Goal: Task Accomplishment & Management: Use online tool/utility

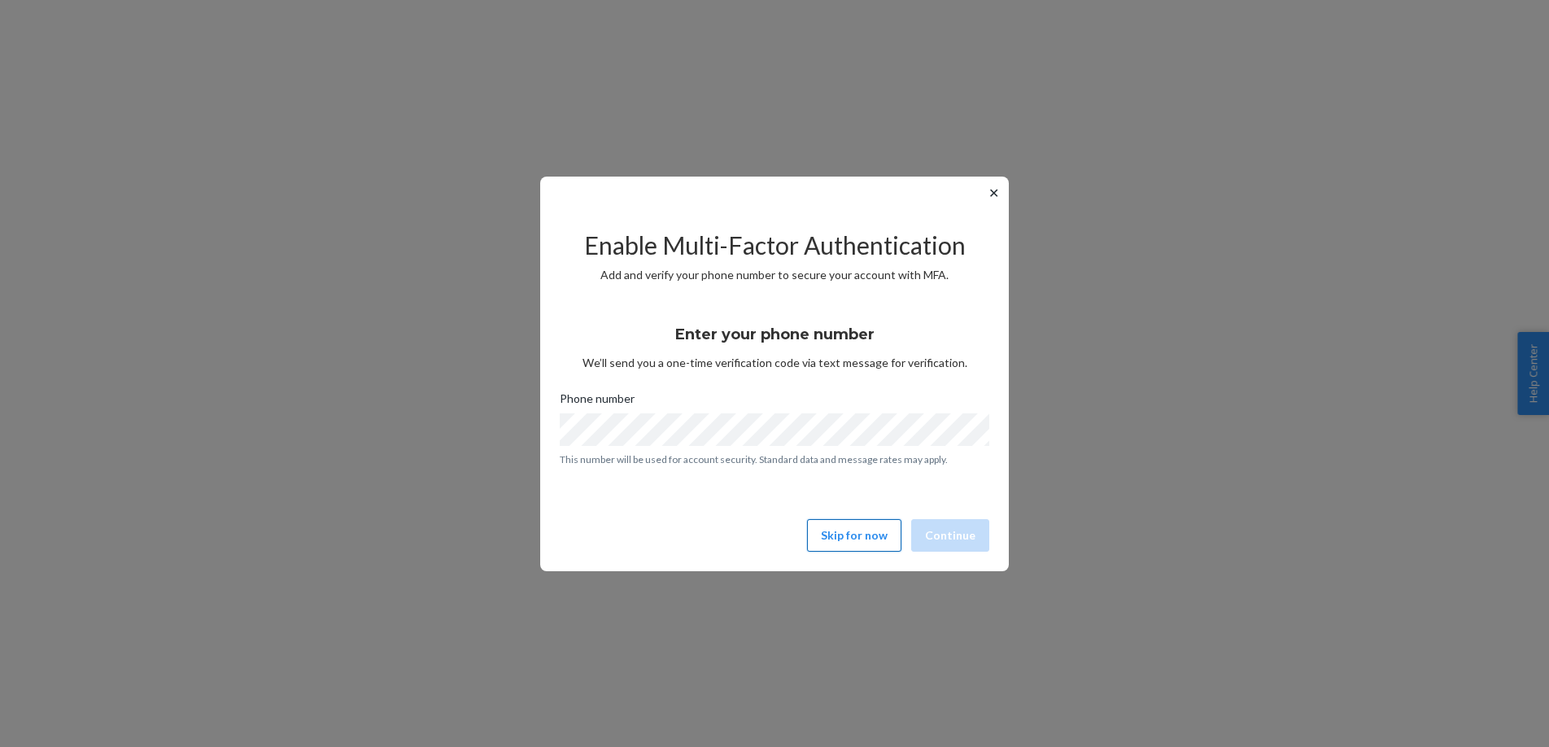
click at [836, 529] on button "Skip for now" at bounding box center [854, 535] width 94 height 33
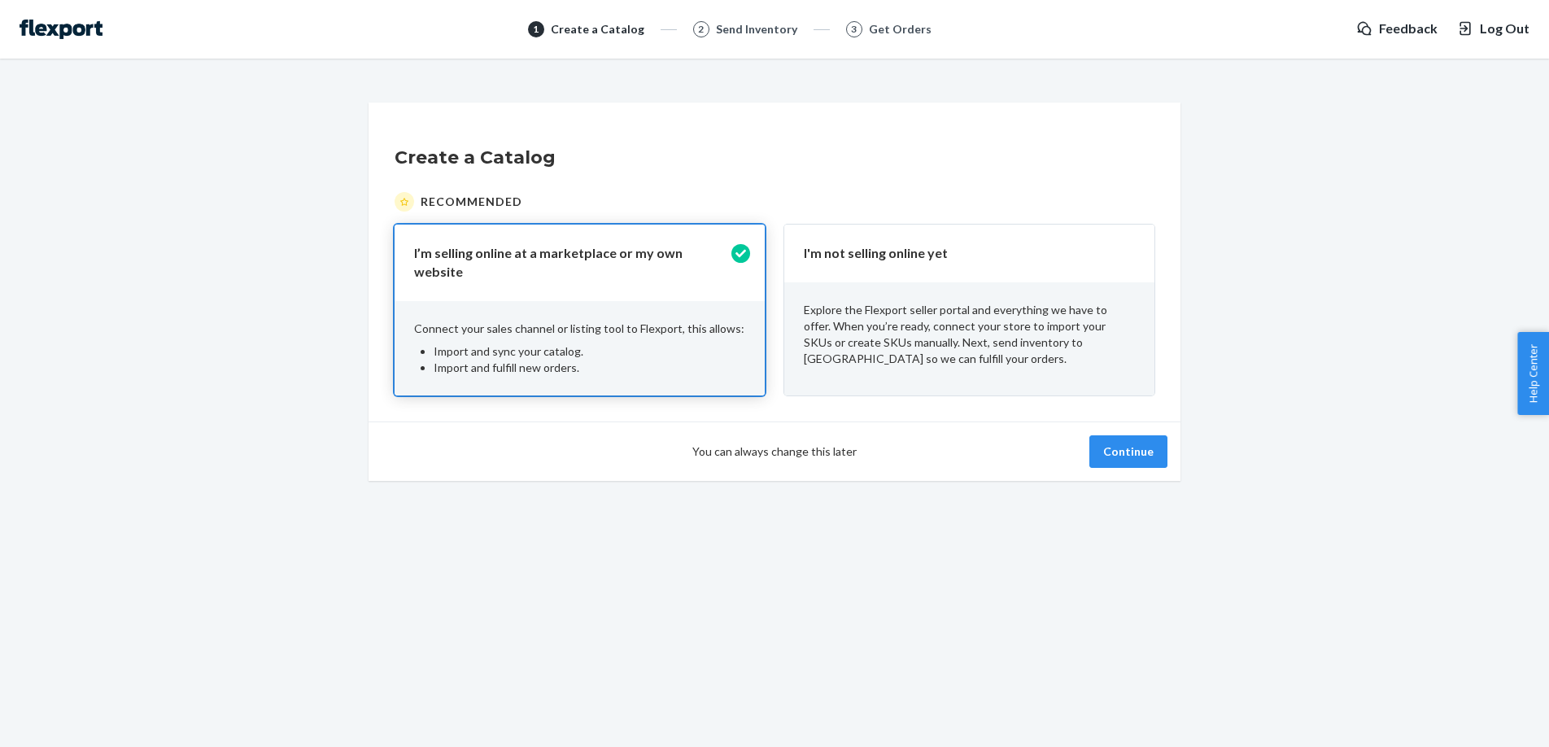
click at [1146, 459] on div "You can always change this later Continue" at bounding box center [774, 450] width 812 height 59
click at [1143, 450] on button "Continue" at bounding box center [1128, 451] width 78 height 33
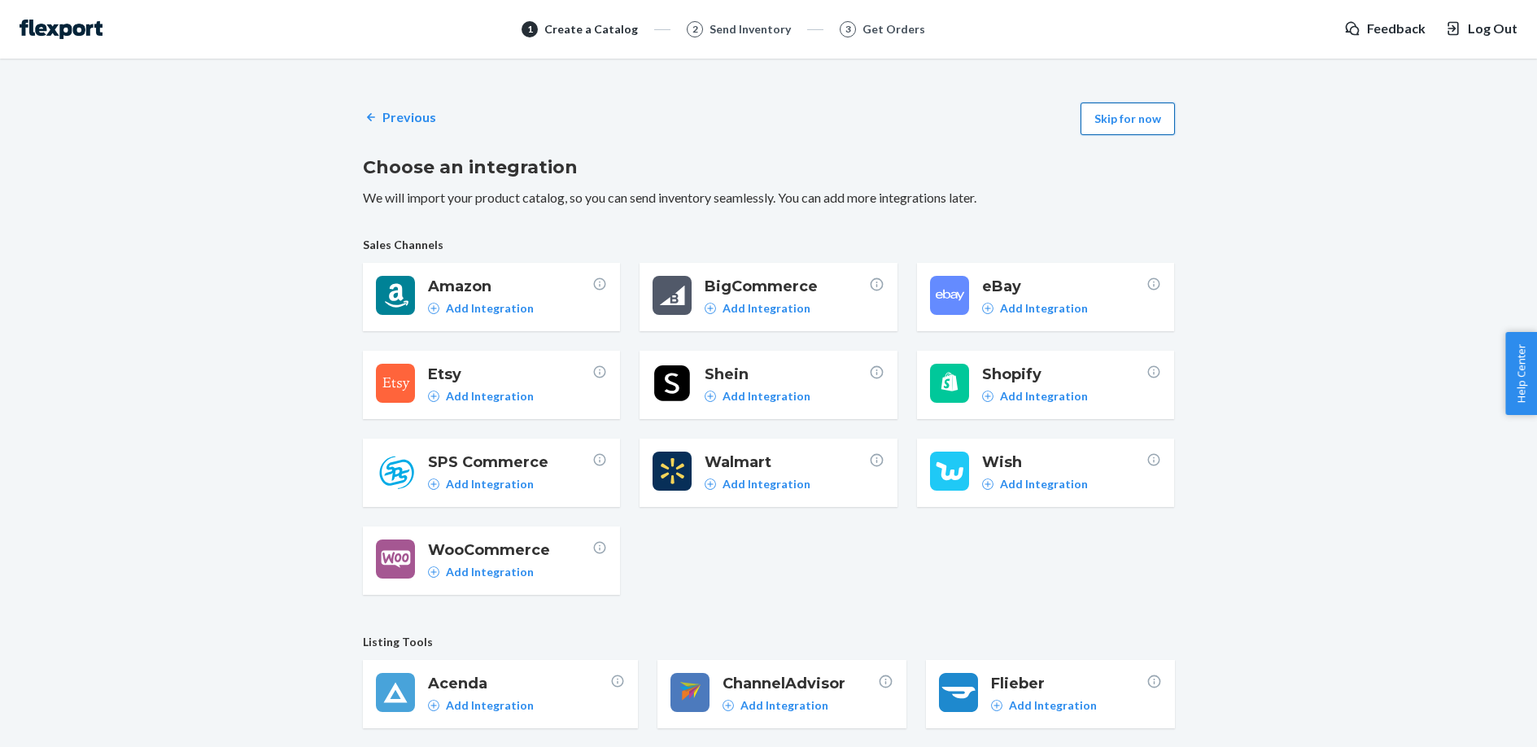
click at [1113, 122] on button "Skip for now" at bounding box center [1127, 118] width 94 height 33
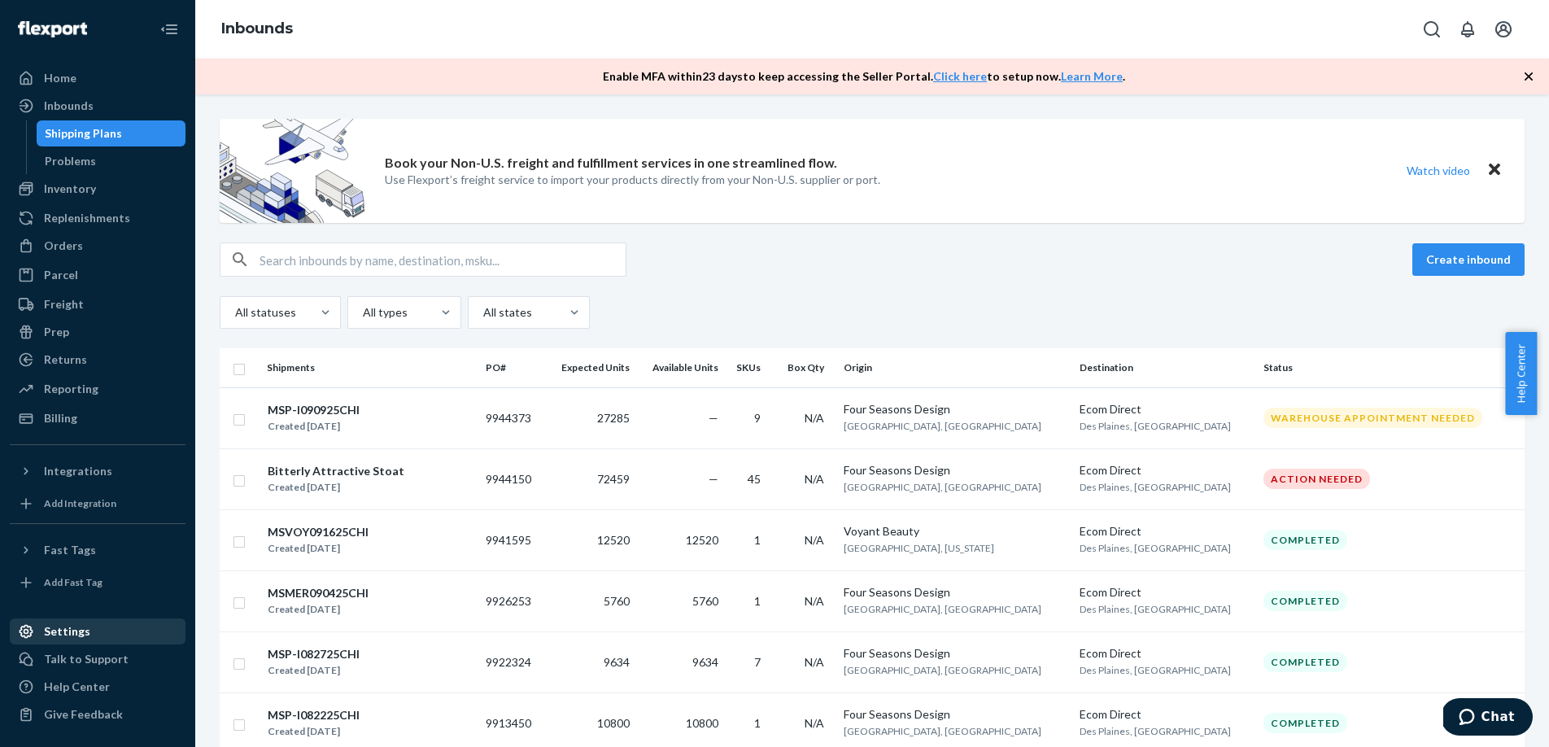
click at [76, 638] on div "Settings" at bounding box center [67, 631] width 46 height 16
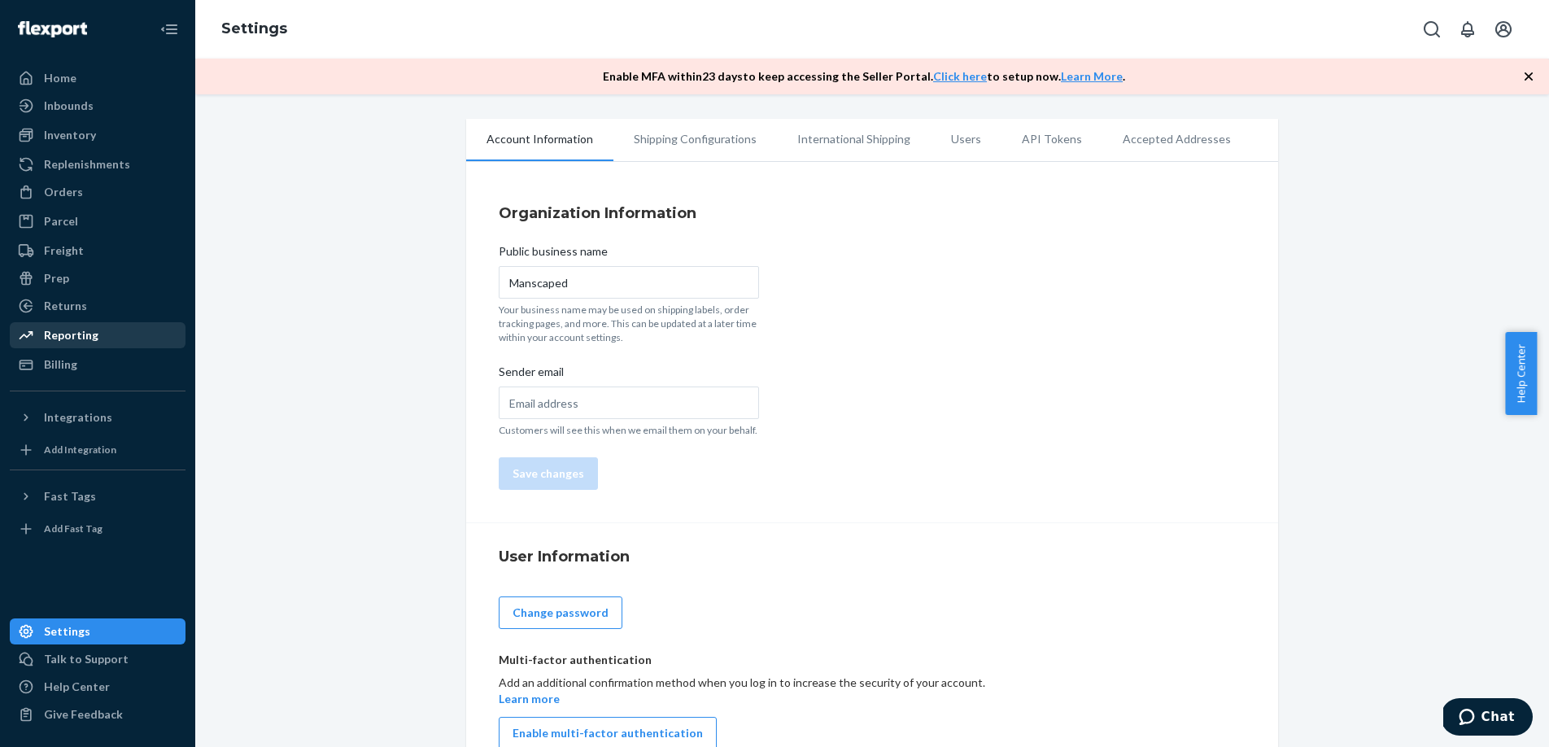
click at [110, 335] on div "Reporting" at bounding box center [97, 335] width 172 height 23
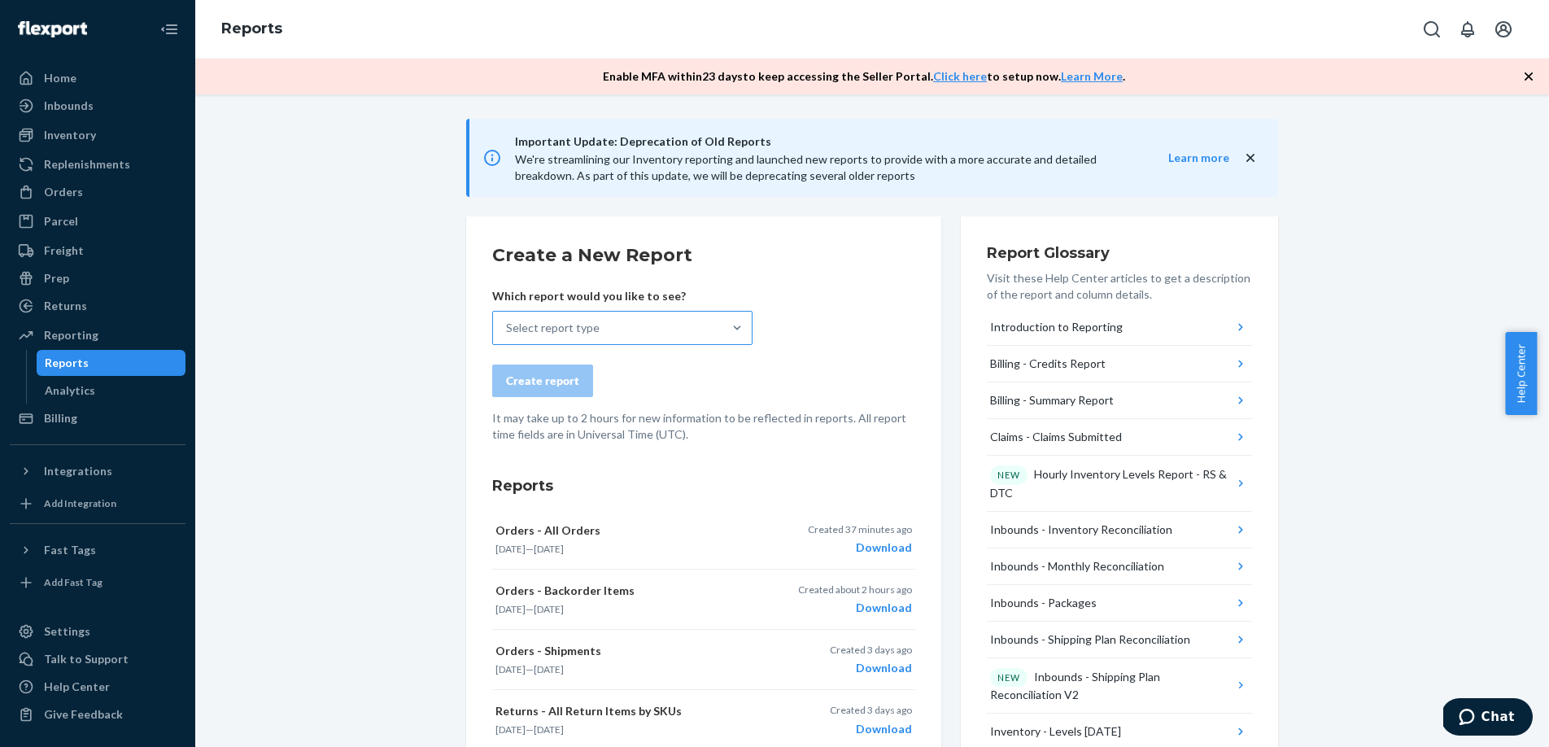
click at [543, 338] on div "Select report type" at bounding box center [607, 328] width 229 height 33
click at [508, 336] on input "Select report type" at bounding box center [507, 328] width 2 height 16
click at [882, 422] on p "It may take up to 2 hours for new information to be reflected in reports. All r…" at bounding box center [703, 426] width 423 height 33
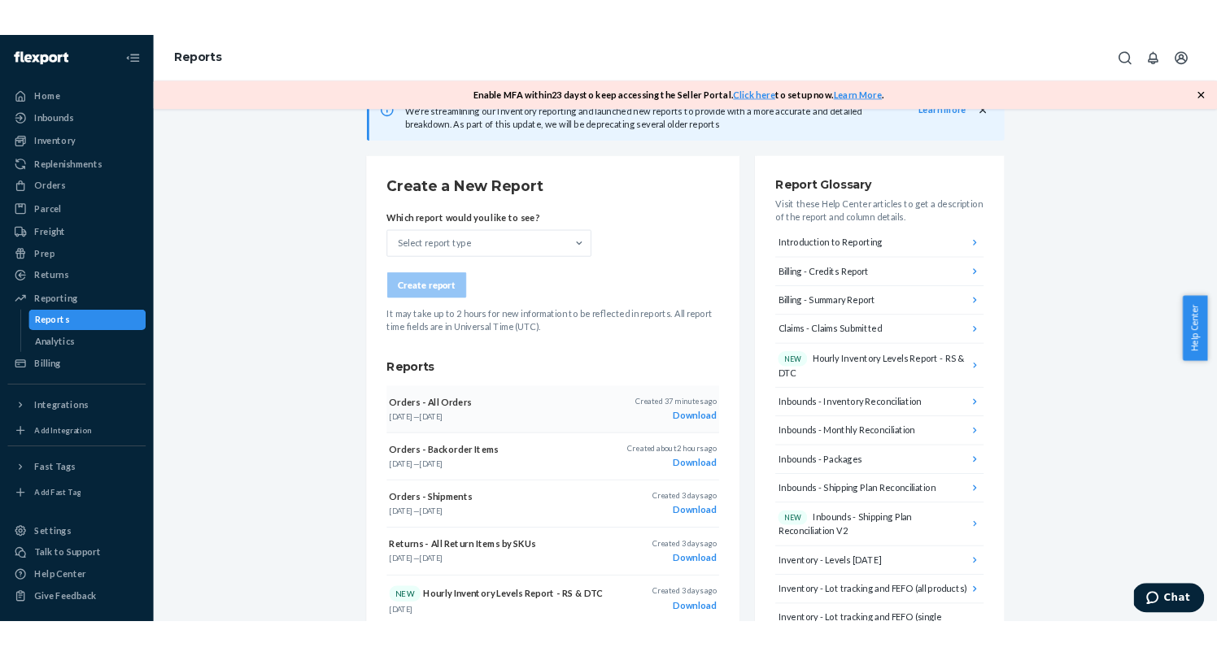
scroll to position [65, 0]
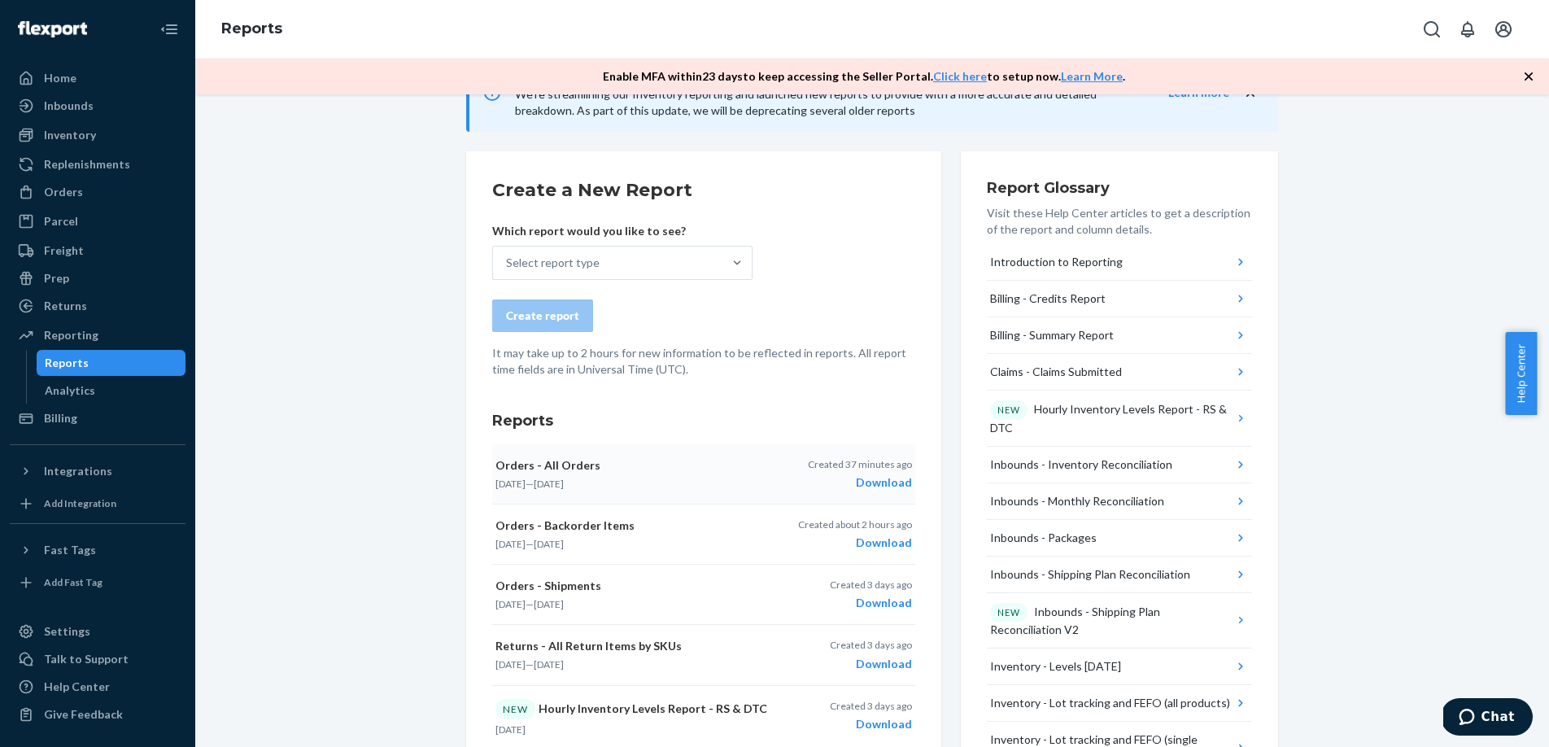
click at [859, 476] on div "Download" at bounding box center [860, 482] width 104 height 16
click at [595, 267] on div "Select report type" at bounding box center [607, 262] width 229 height 33
click at [508, 267] on input "Select report type" at bounding box center [507, 263] width 2 height 16
click at [587, 255] on div "Select report type" at bounding box center [553, 263] width 94 height 16
click at [508, 255] on input "0 results available. Select is focused ,type to refine list, press Down to open…" at bounding box center [507, 263] width 2 height 16
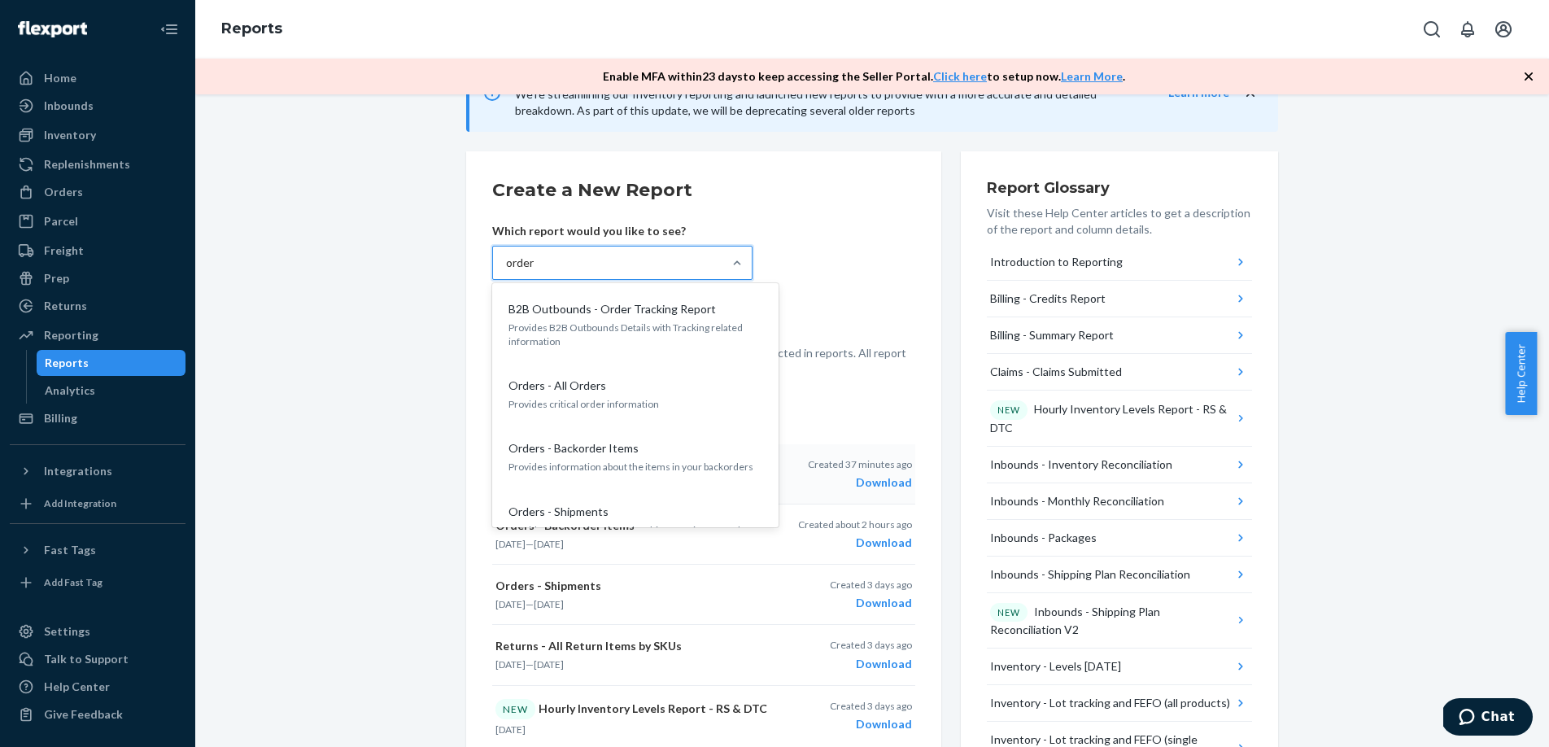
type input "orders"
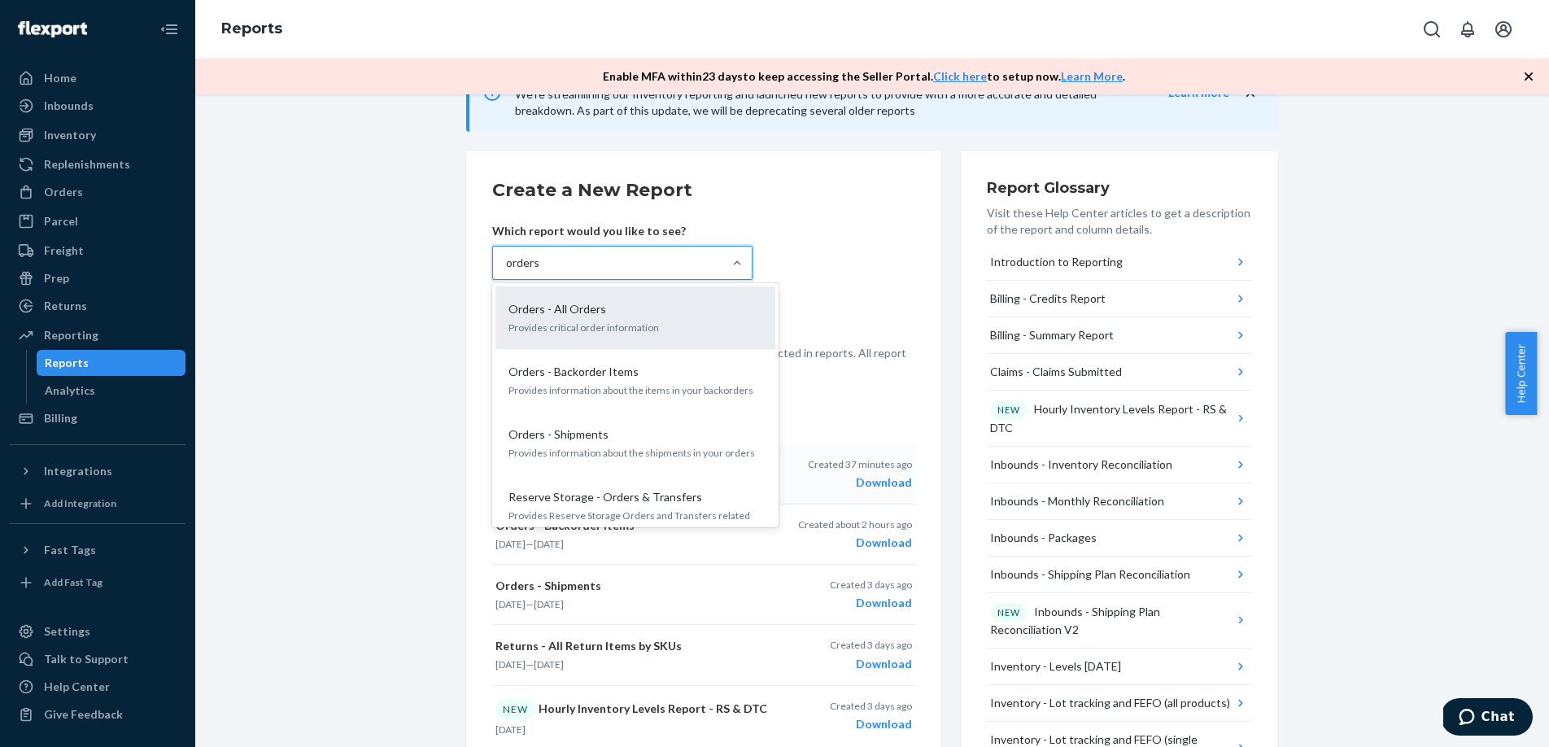
click at [564, 316] on p "Orders - All Orders" at bounding box center [557, 309] width 98 height 16
click at [540, 271] on input "orders" at bounding box center [523, 263] width 34 height 16
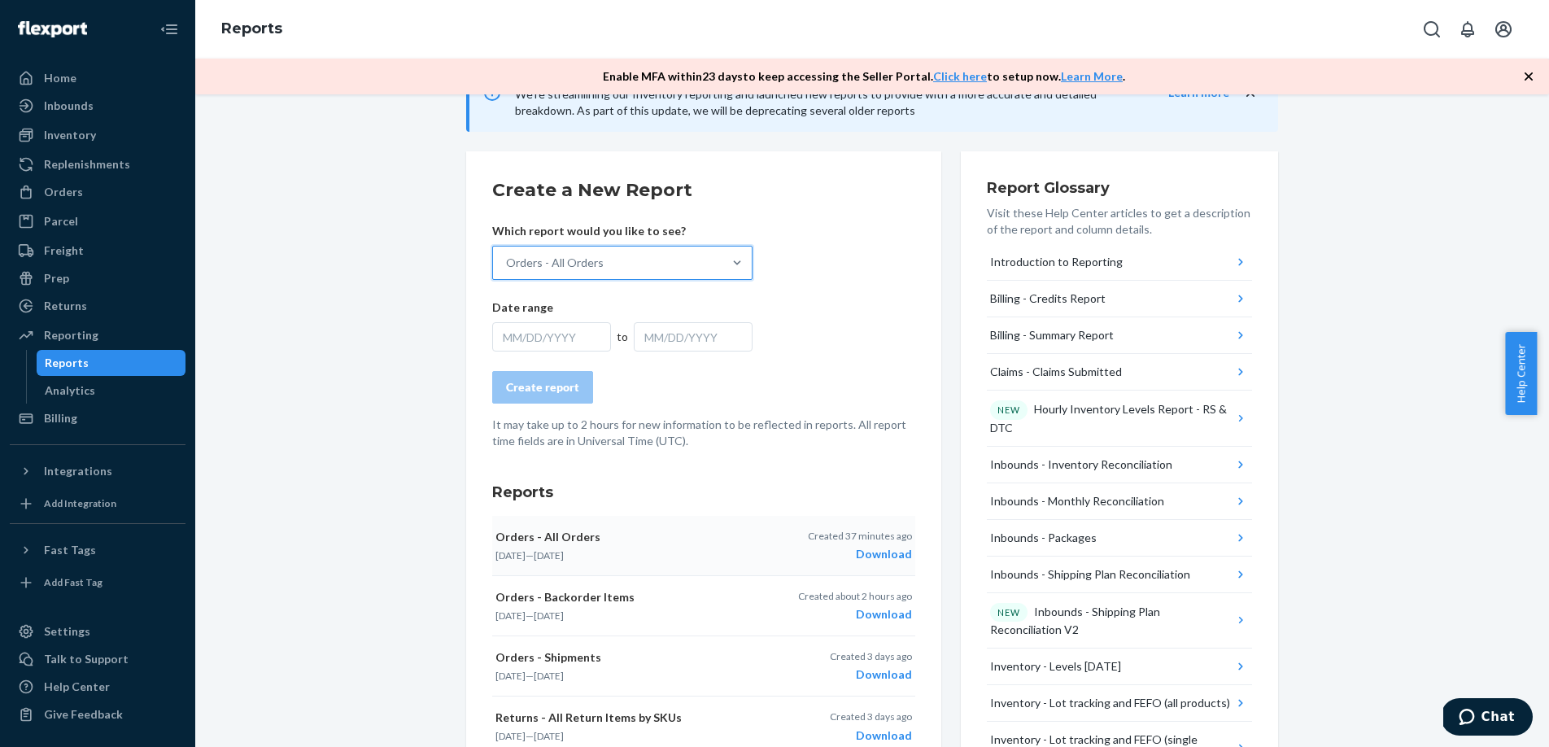
click at [577, 336] on div "MM/DD/YYYY" at bounding box center [551, 336] width 119 height 29
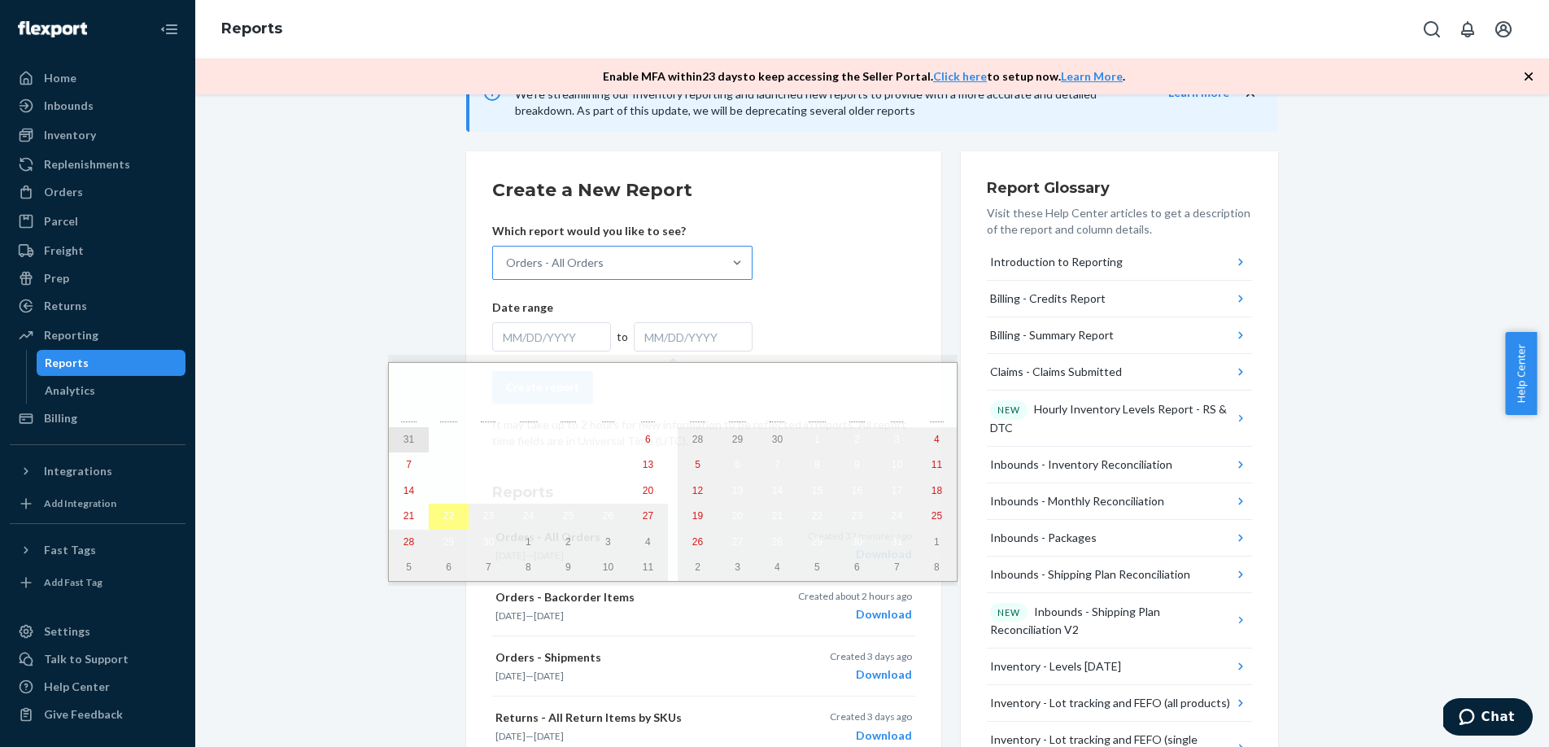
click at [409, 442] on abbr "31" at bounding box center [408, 439] width 11 height 11
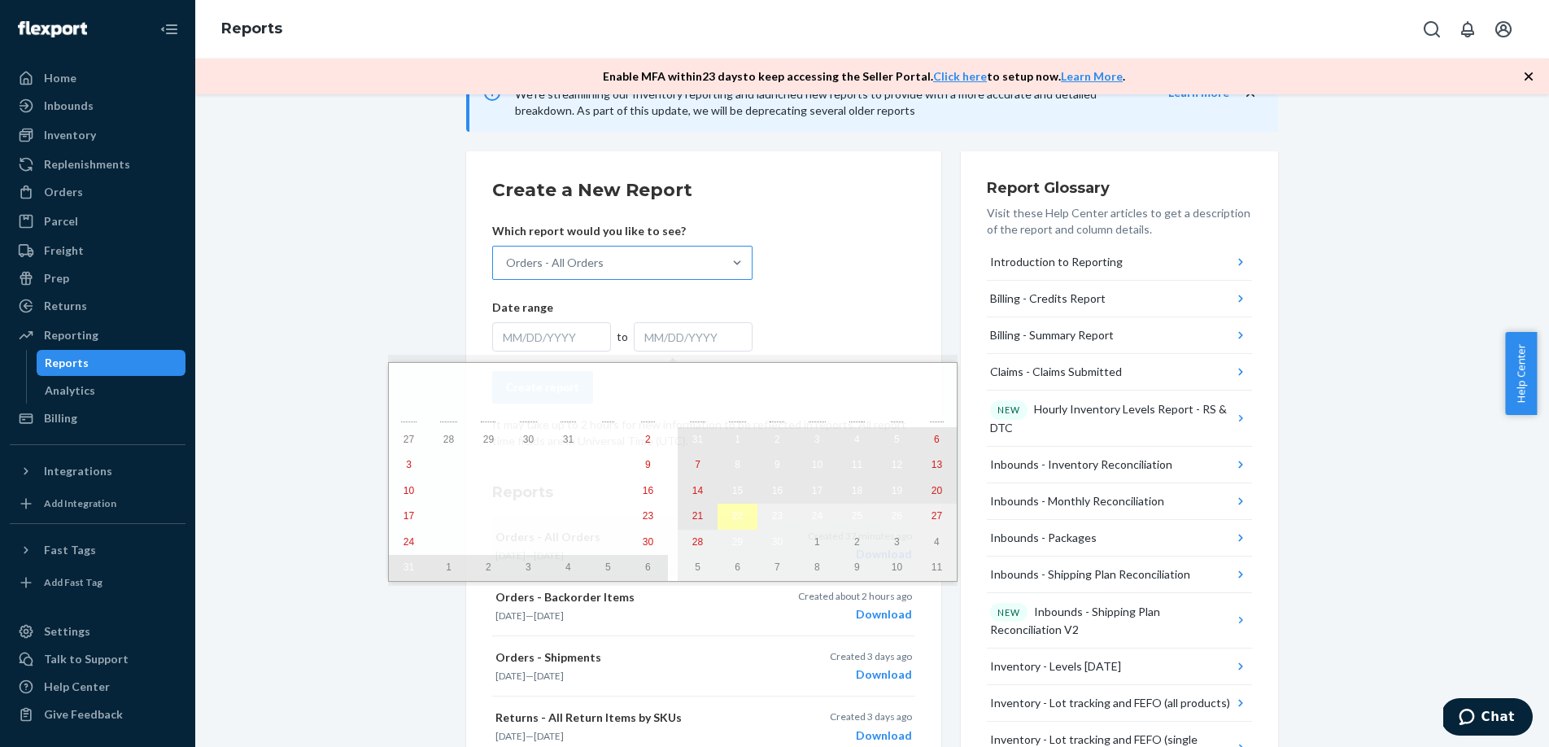
click at [732, 519] on abbr "22" at bounding box center [737, 515] width 11 height 11
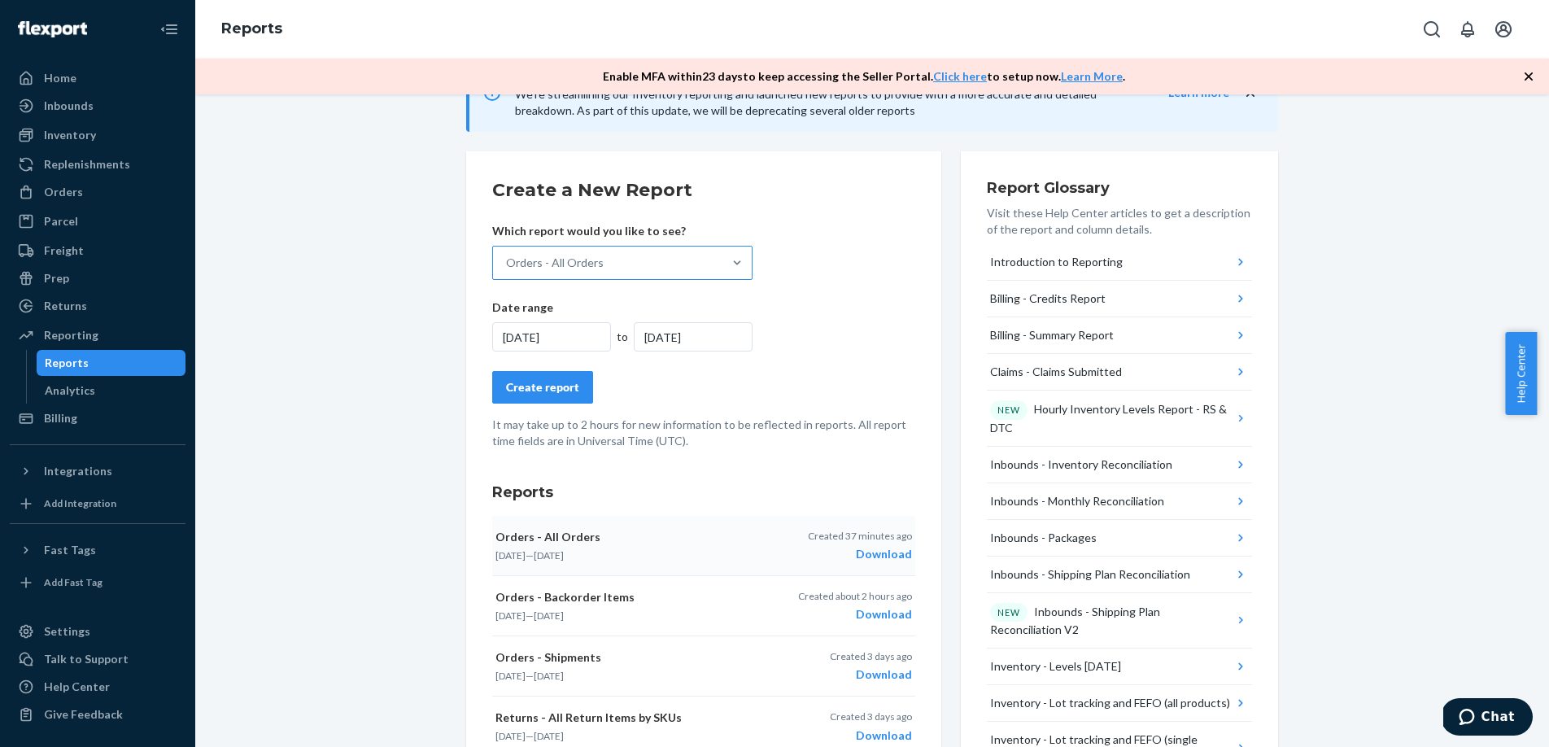
click at [566, 393] on div "Create report" at bounding box center [542, 387] width 73 height 16
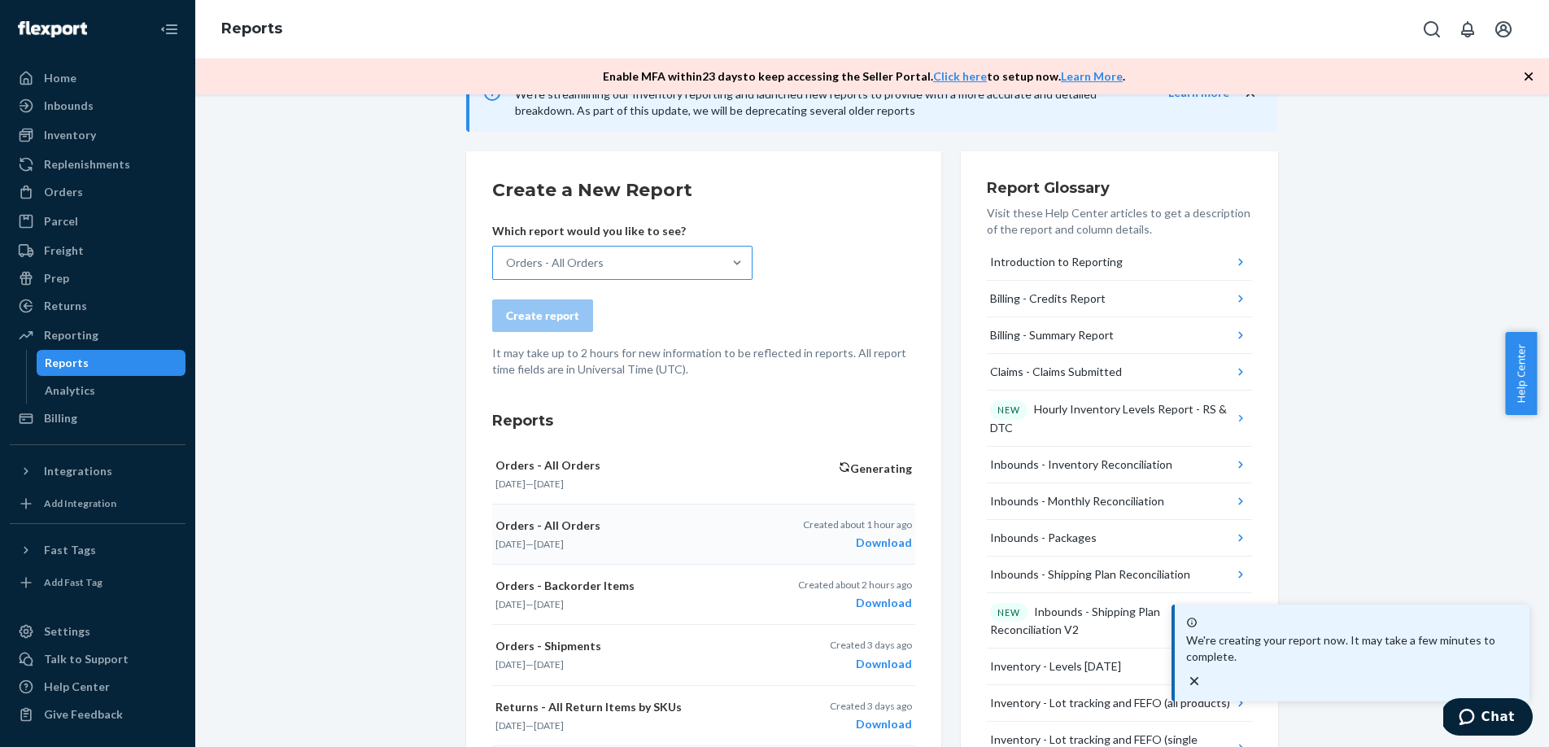
click at [1400, 665] on p "We're creating your report now. It may take a few minutes to complete." at bounding box center [1352, 648] width 332 height 33
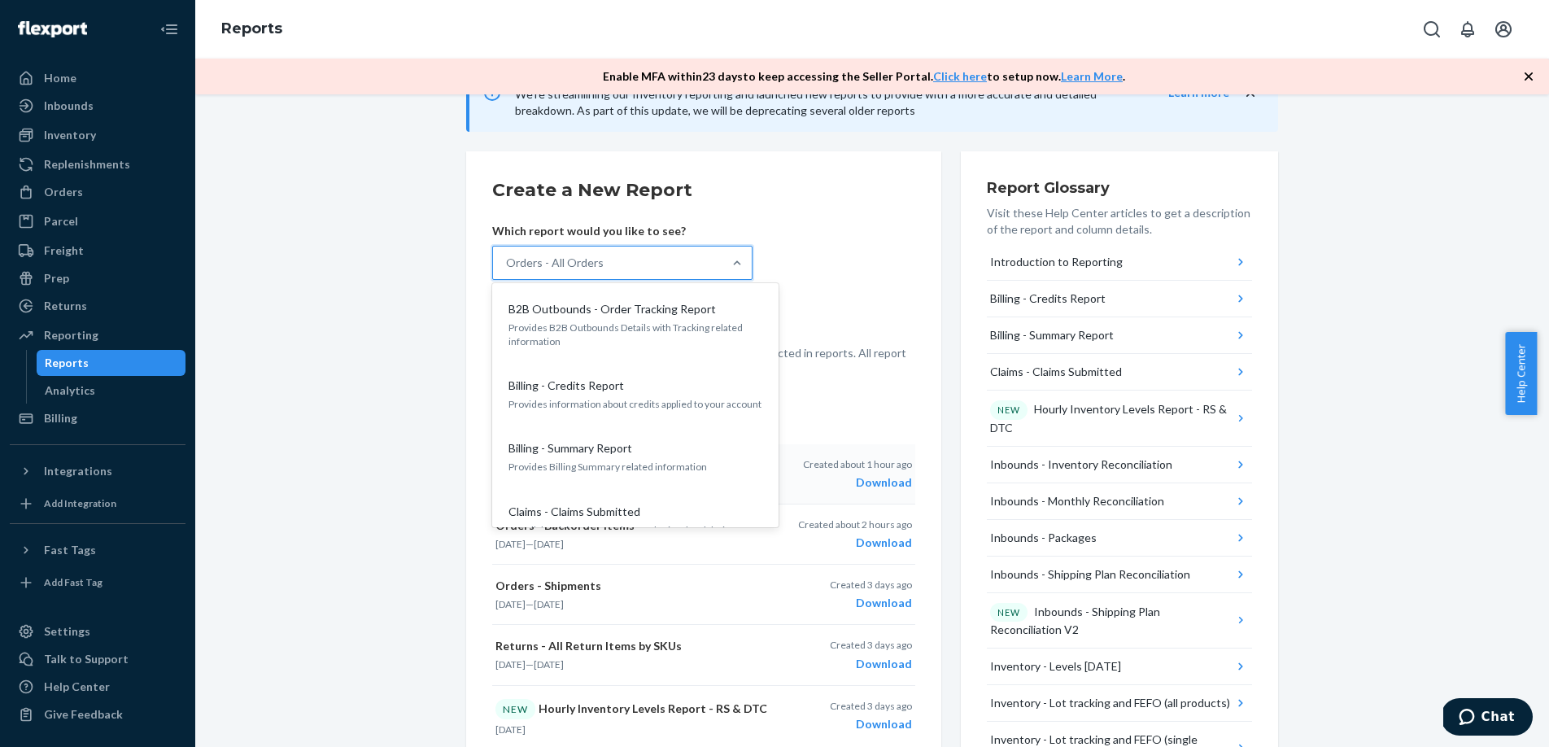
click at [632, 258] on div "Orders - All Orders" at bounding box center [607, 262] width 229 height 33
click at [605, 258] on input "option Orders - All Orders, selected. option B2B Outbounds - Order Tracking Rep…" at bounding box center [605, 263] width 2 height 16
click at [792, 234] on form "Create a New Report Which report would you like to see? option Orders - All Ord…" at bounding box center [703, 277] width 423 height 200
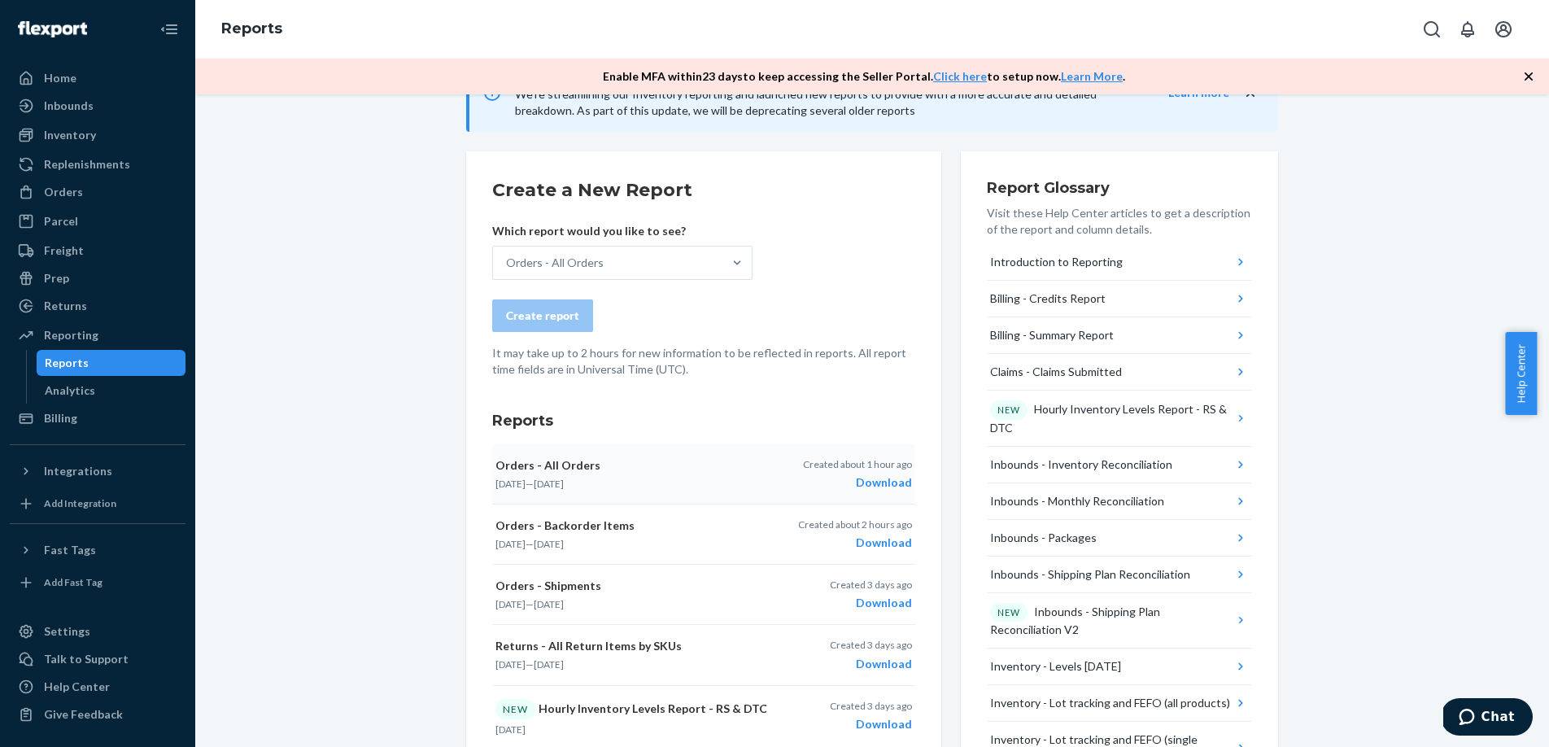
click at [142, 369] on div "Reports" at bounding box center [111, 362] width 146 height 23
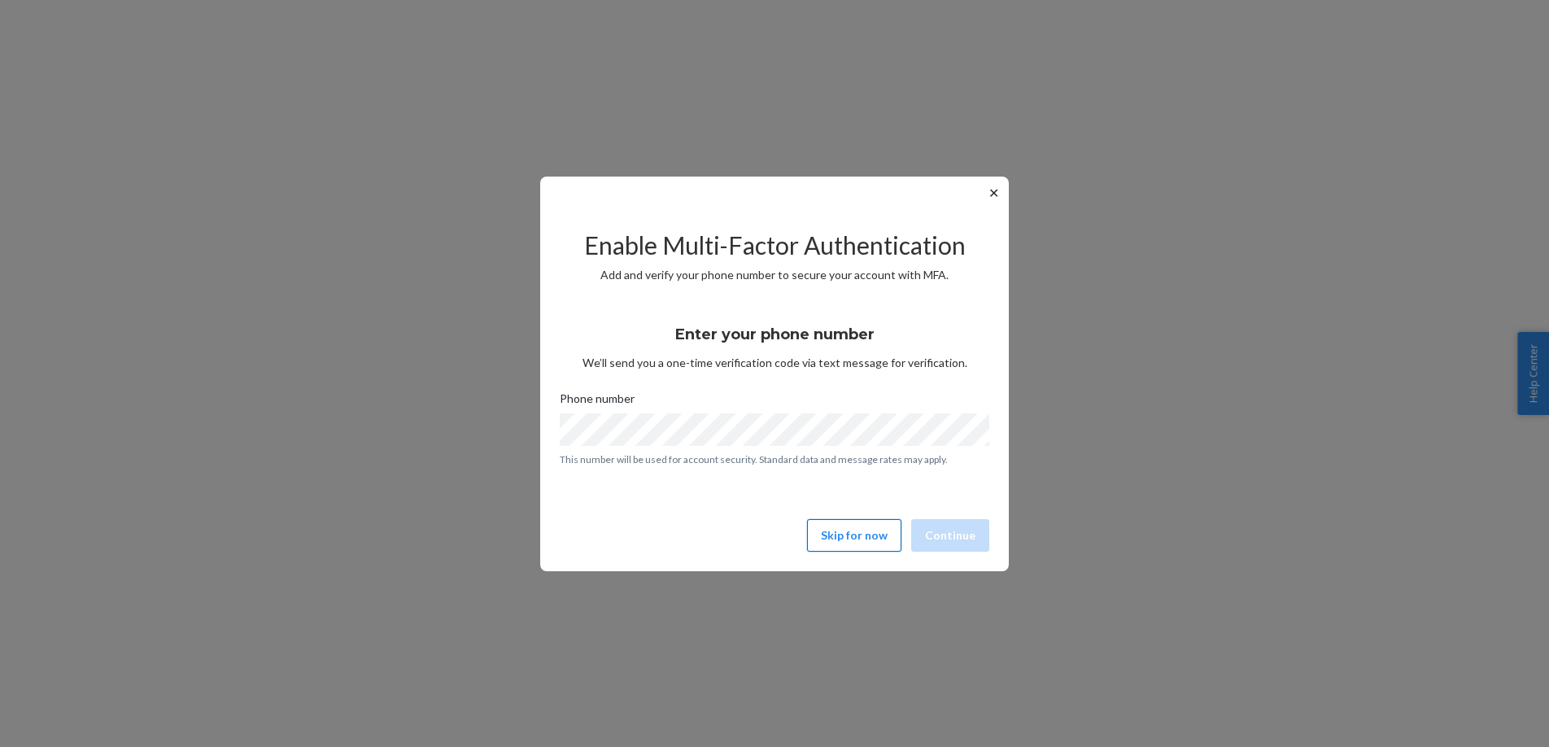
click at [871, 528] on button "Skip for now" at bounding box center [854, 535] width 94 height 33
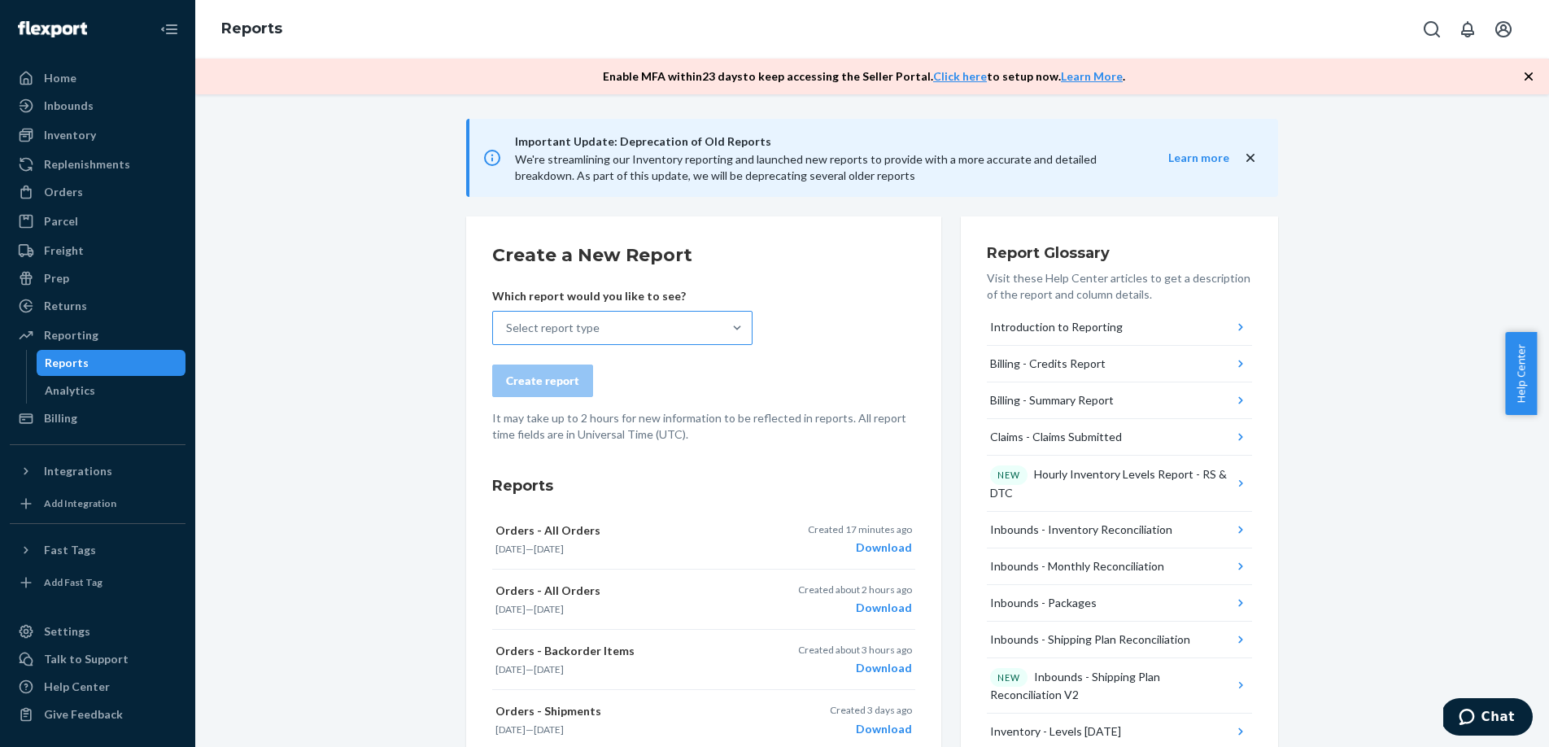
click at [578, 317] on div "Select report type" at bounding box center [607, 328] width 229 height 33
click at [508, 320] on input "Select report type" at bounding box center [507, 328] width 2 height 16
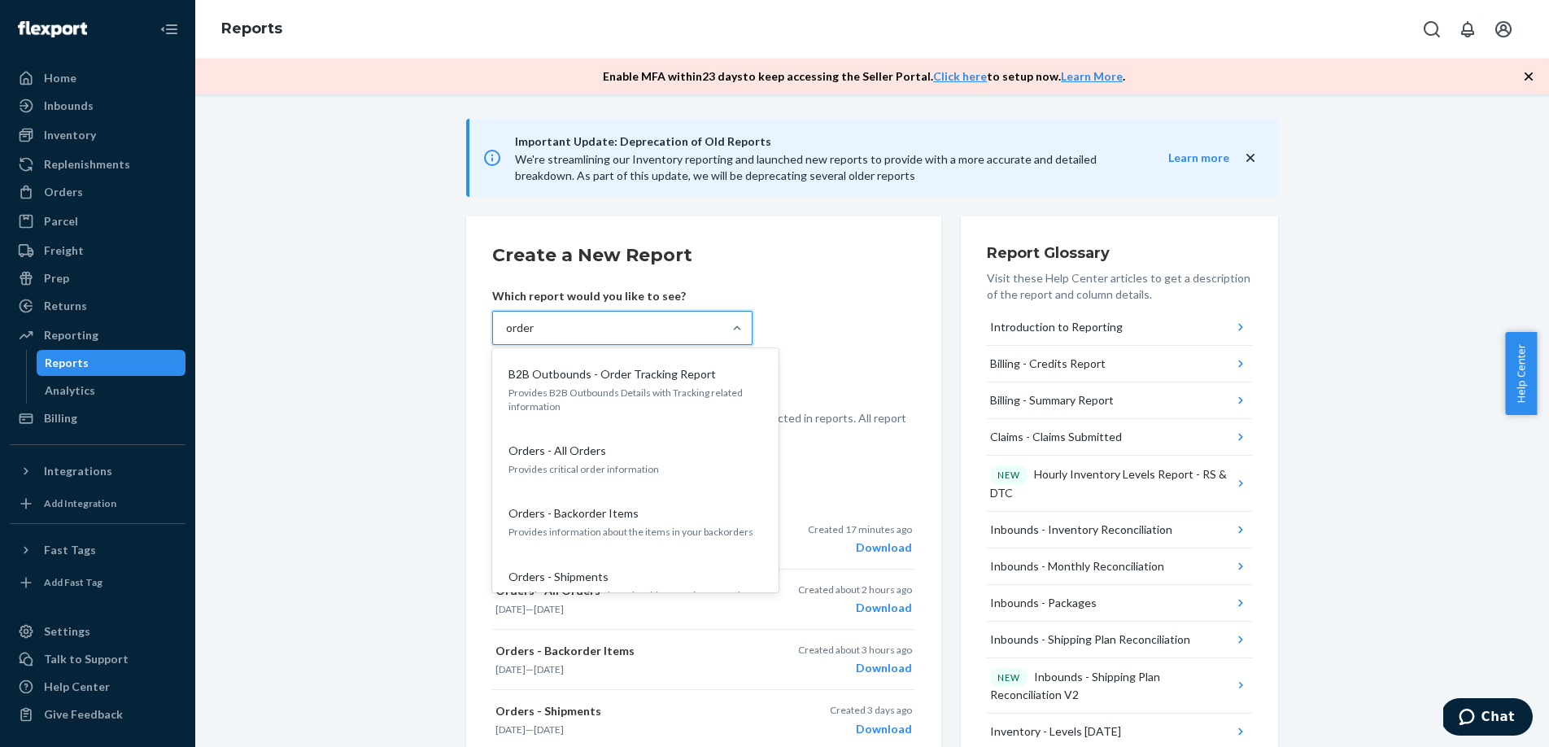
type input "orders"
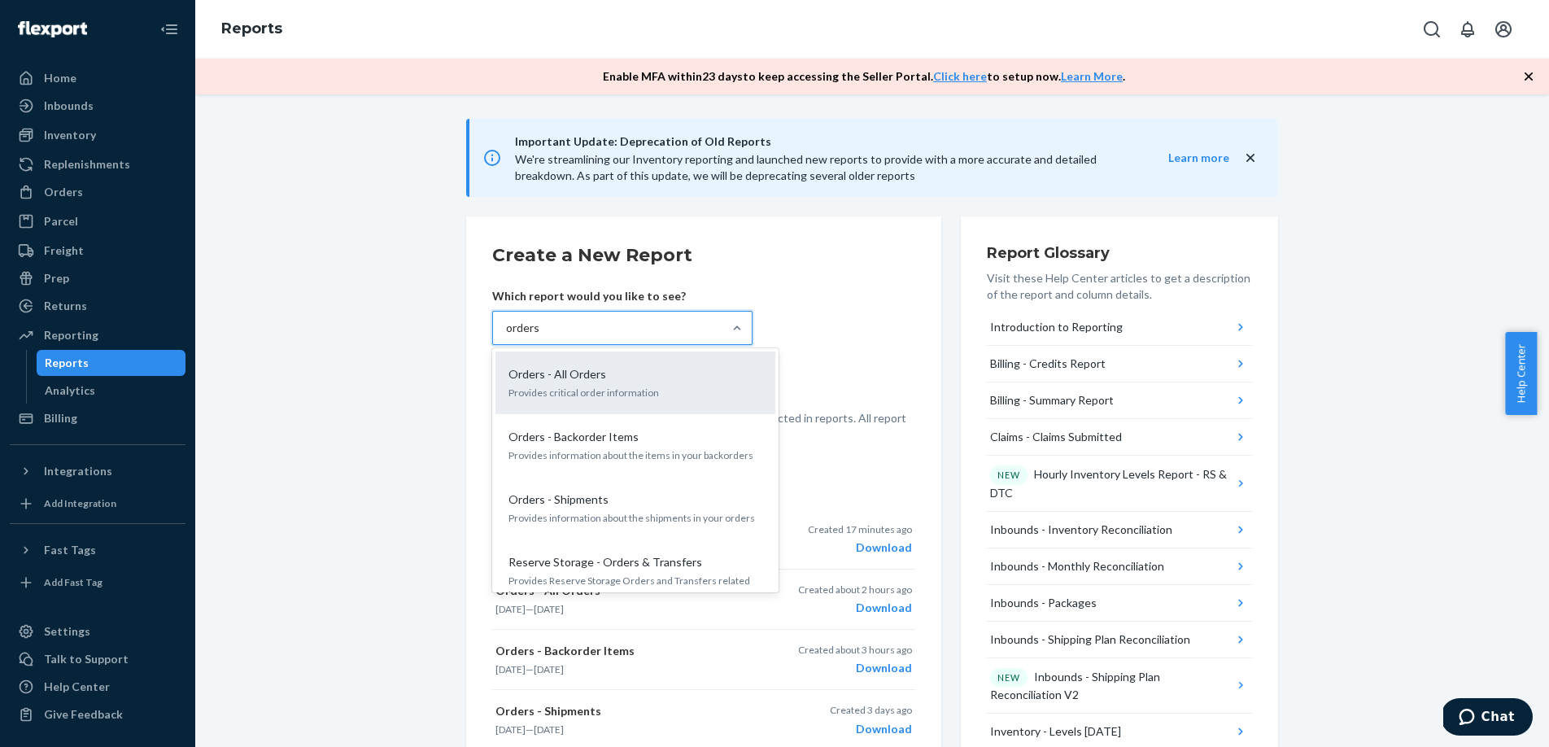
click at [556, 390] on p "Provides critical order information" at bounding box center [635, 393] width 254 height 14
click at [540, 336] on input "orders" at bounding box center [523, 328] width 34 height 16
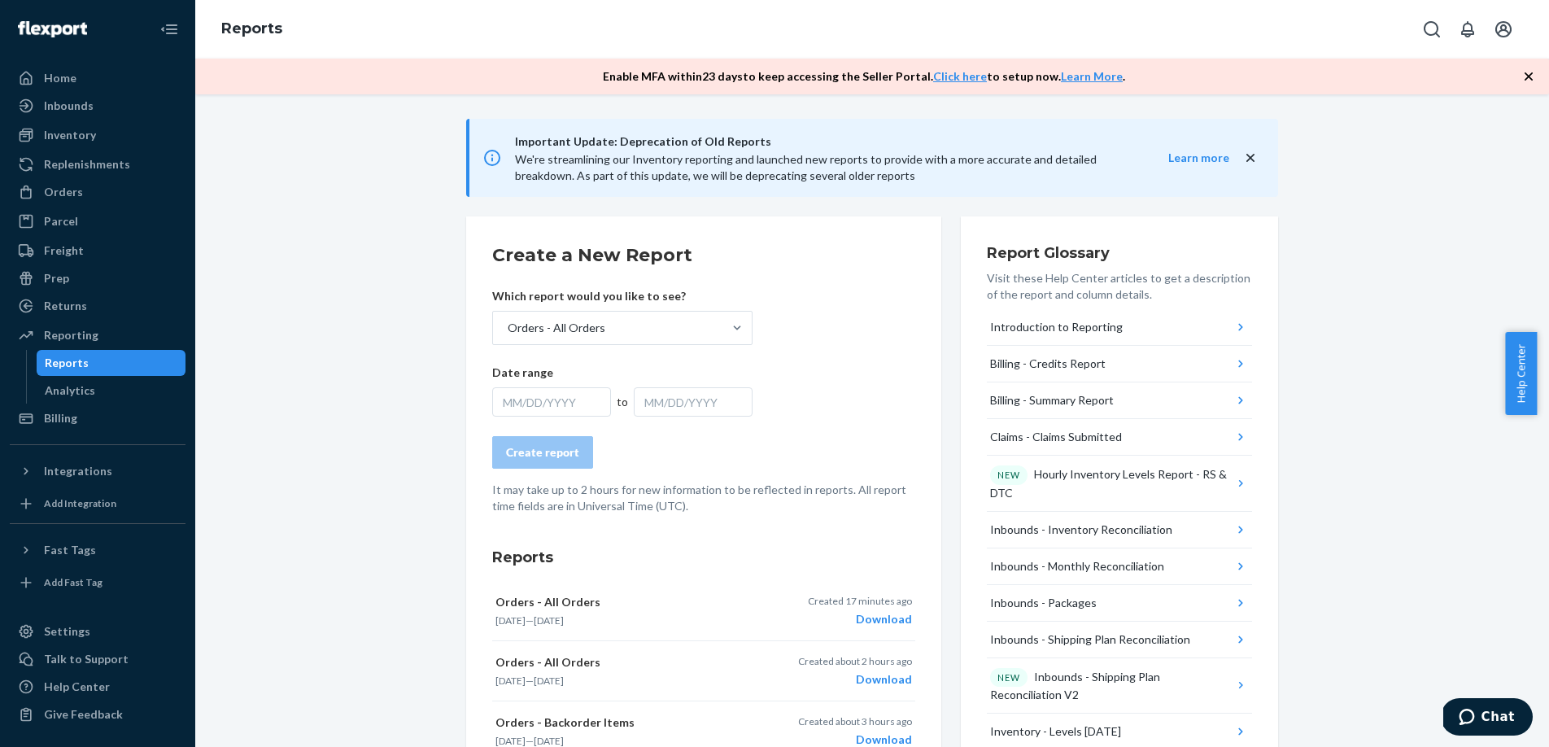
click at [549, 409] on div "MM/DD/YYYY" at bounding box center [551, 401] width 119 height 29
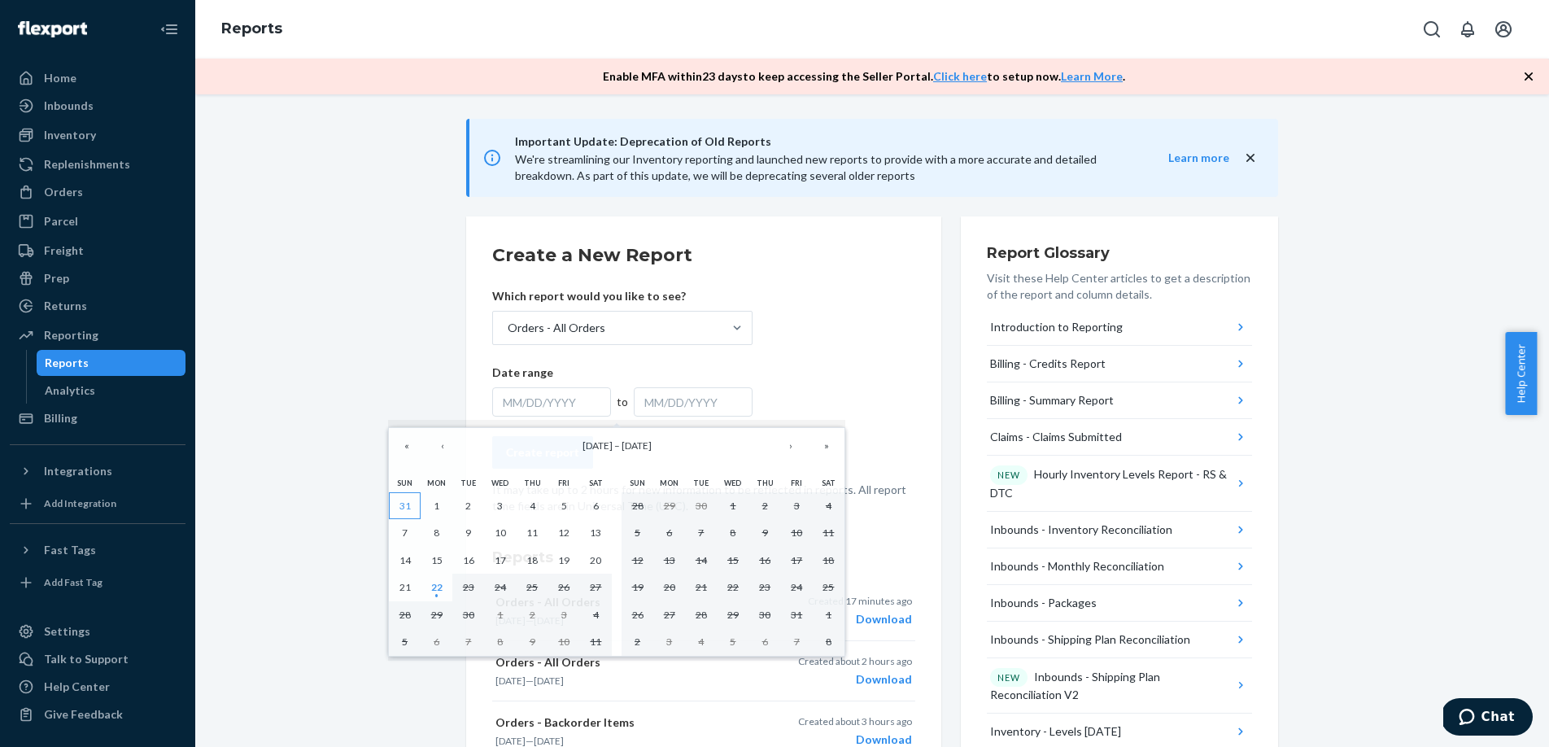
click at [412, 512] on button "31" at bounding box center [405, 506] width 32 height 28
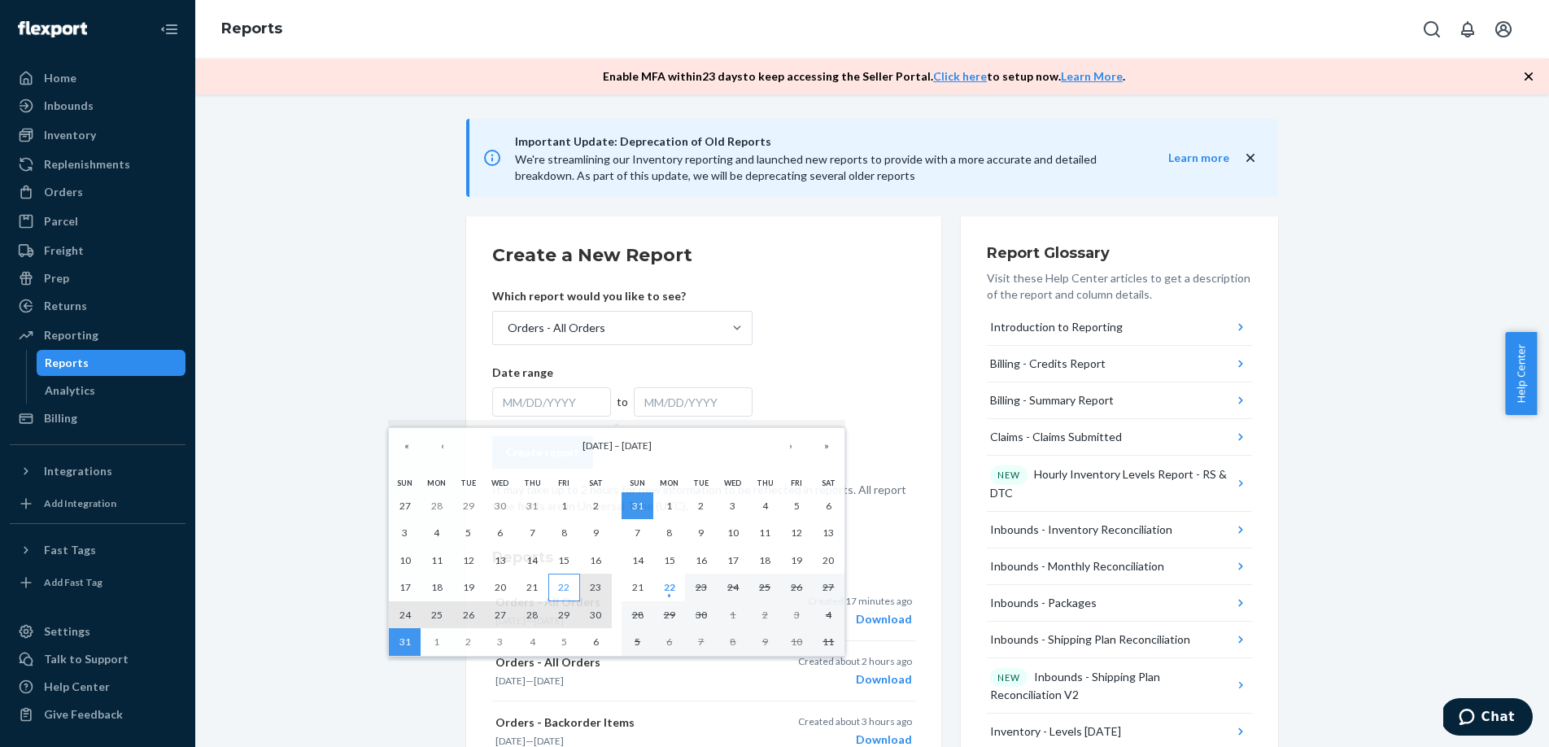
click at [574, 583] on button "22" at bounding box center [564, 587] width 32 height 28
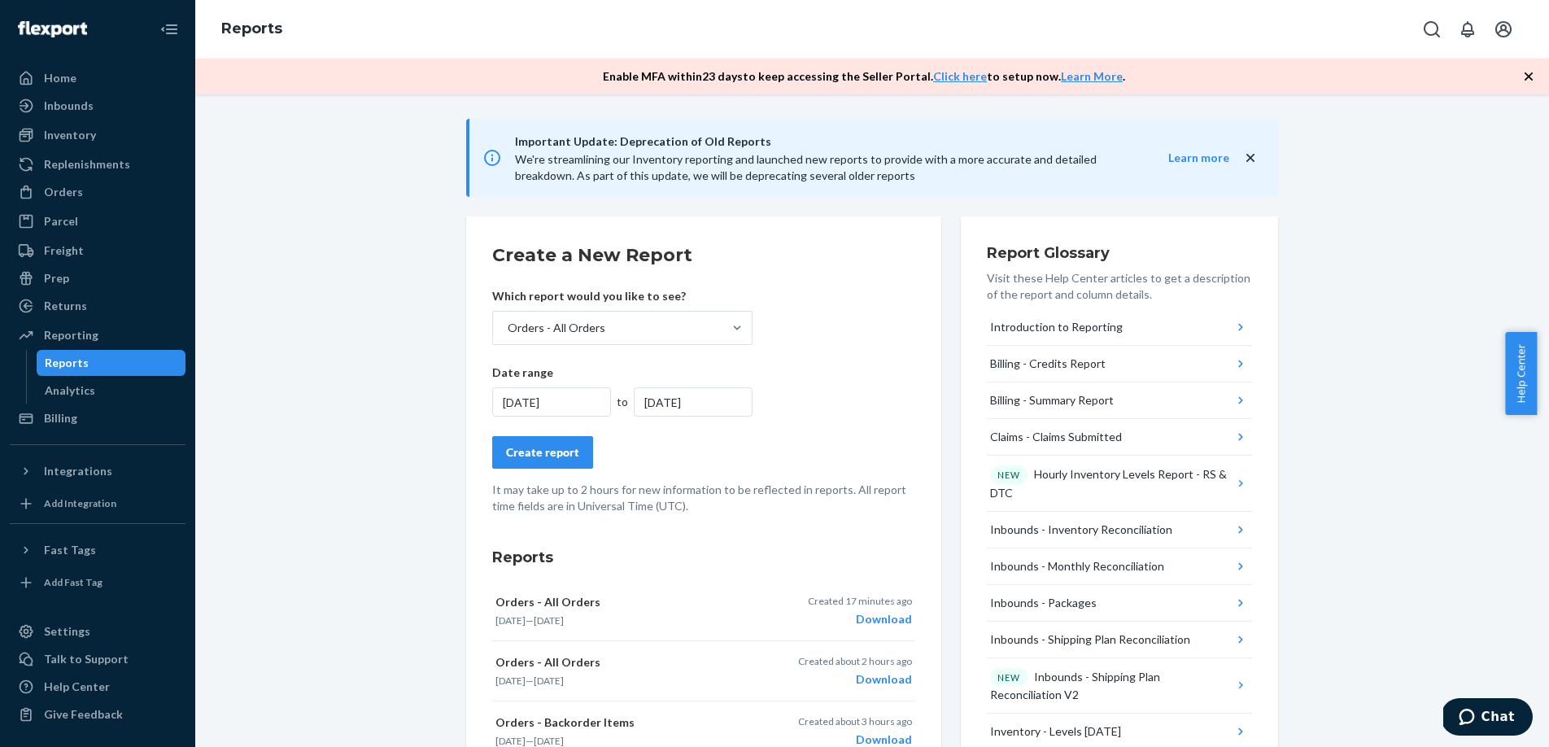
click at [569, 404] on div "[DATE]" at bounding box center [551, 401] width 119 height 29
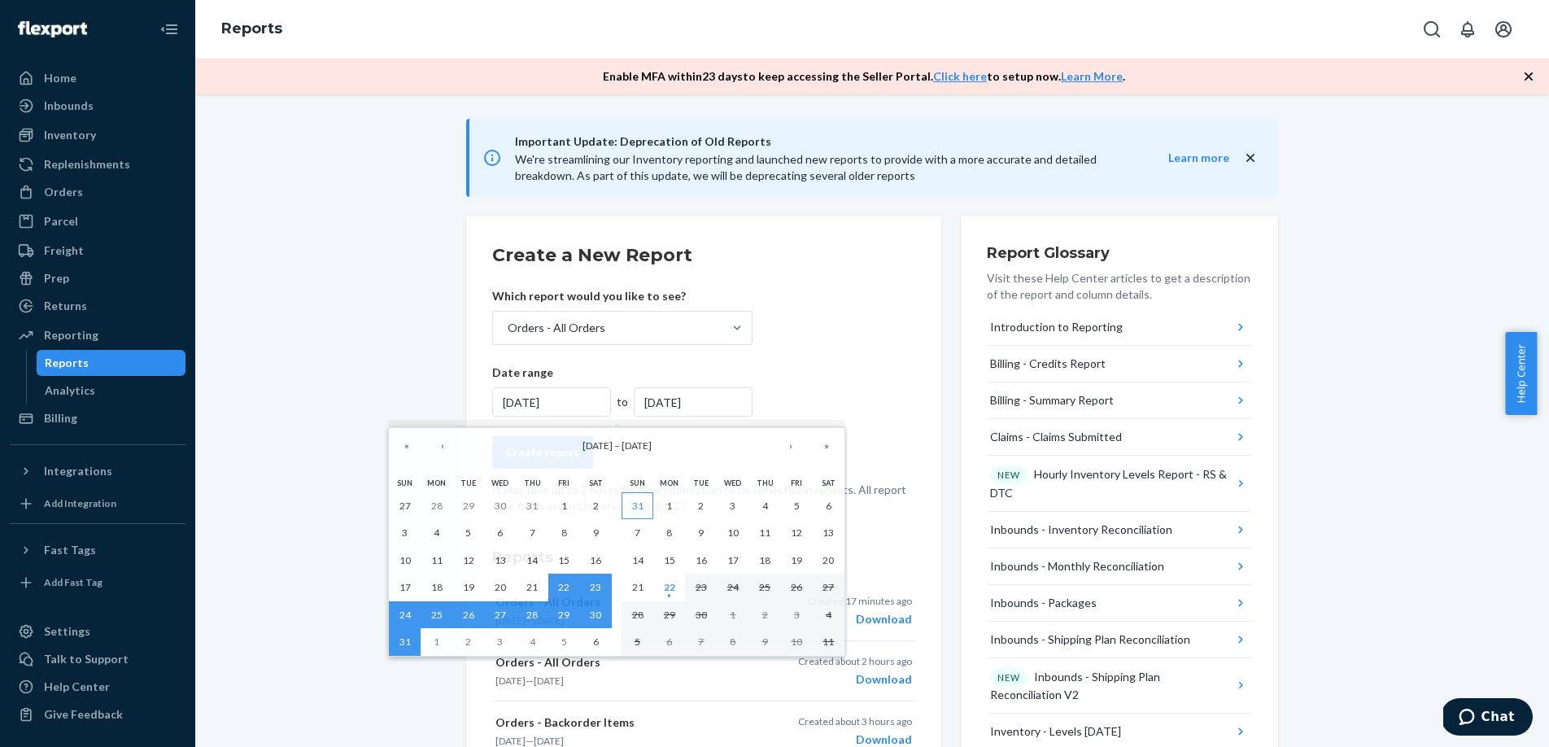
click at [644, 504] on button "31" at bounding box center [637, 506] width 32 height 28
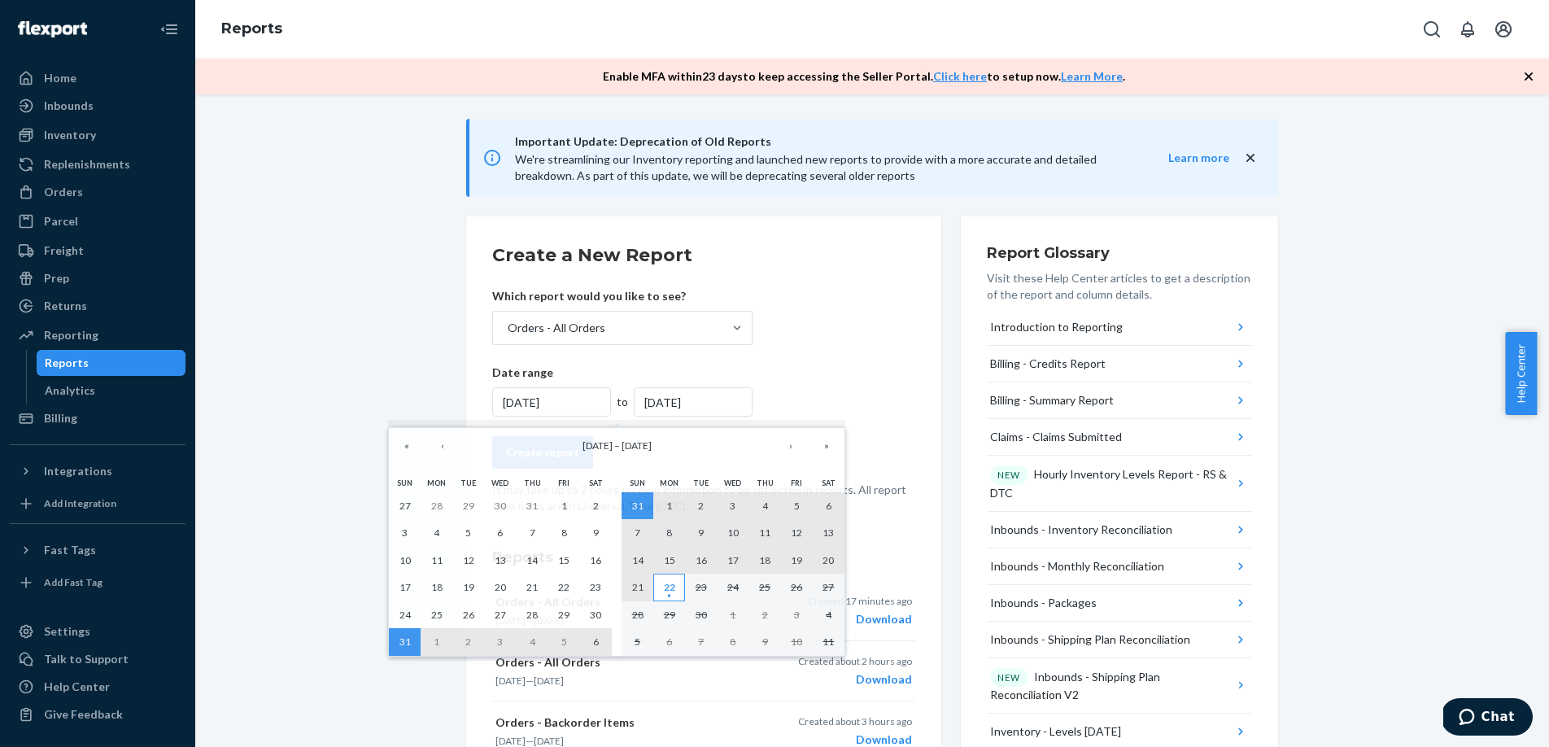
click at [668, 587] on abbr "22" at bounding box center [669, 587] width 11 height 12
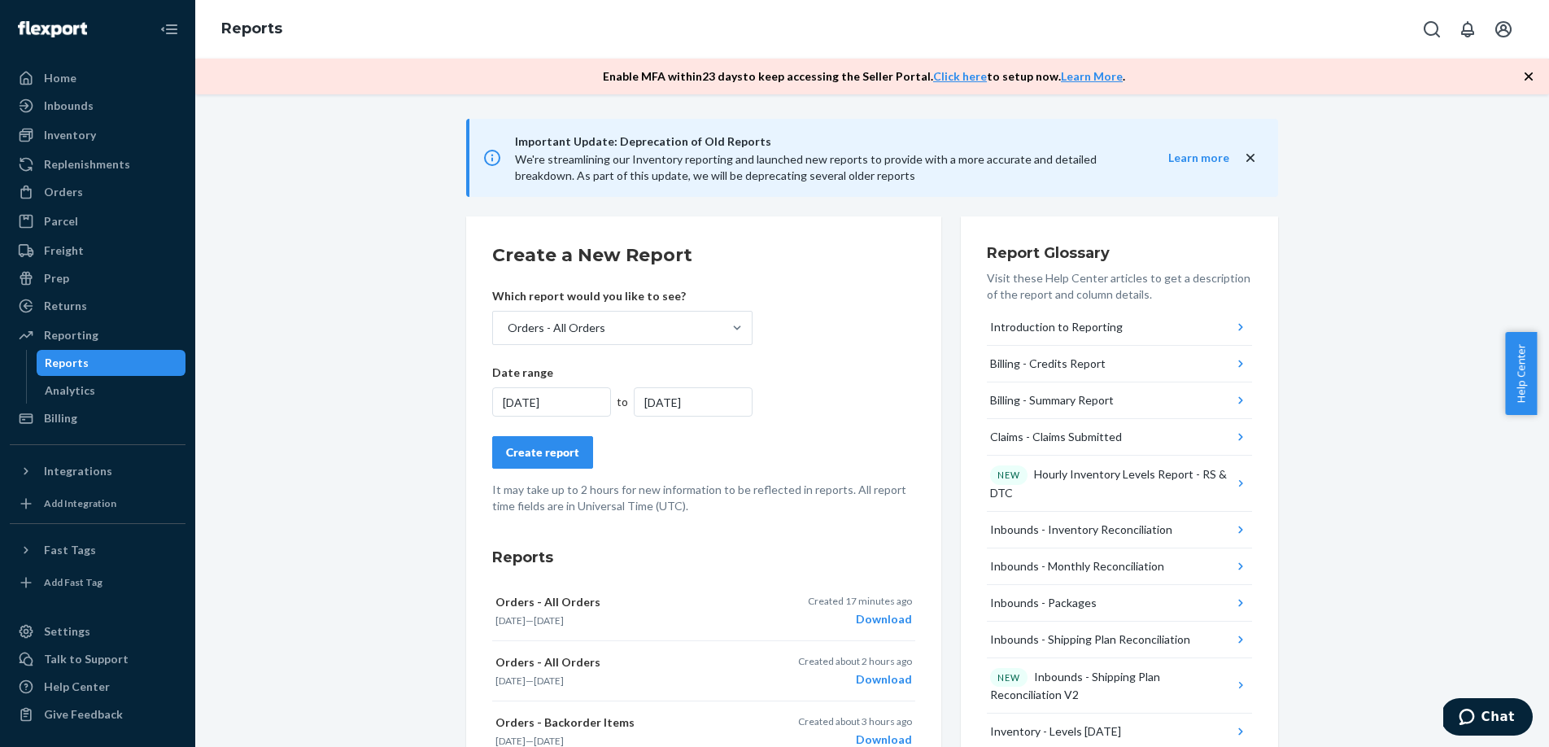
click at [543, 452] on div "Create report" at bounding box center [542, 452] width 73 height 16
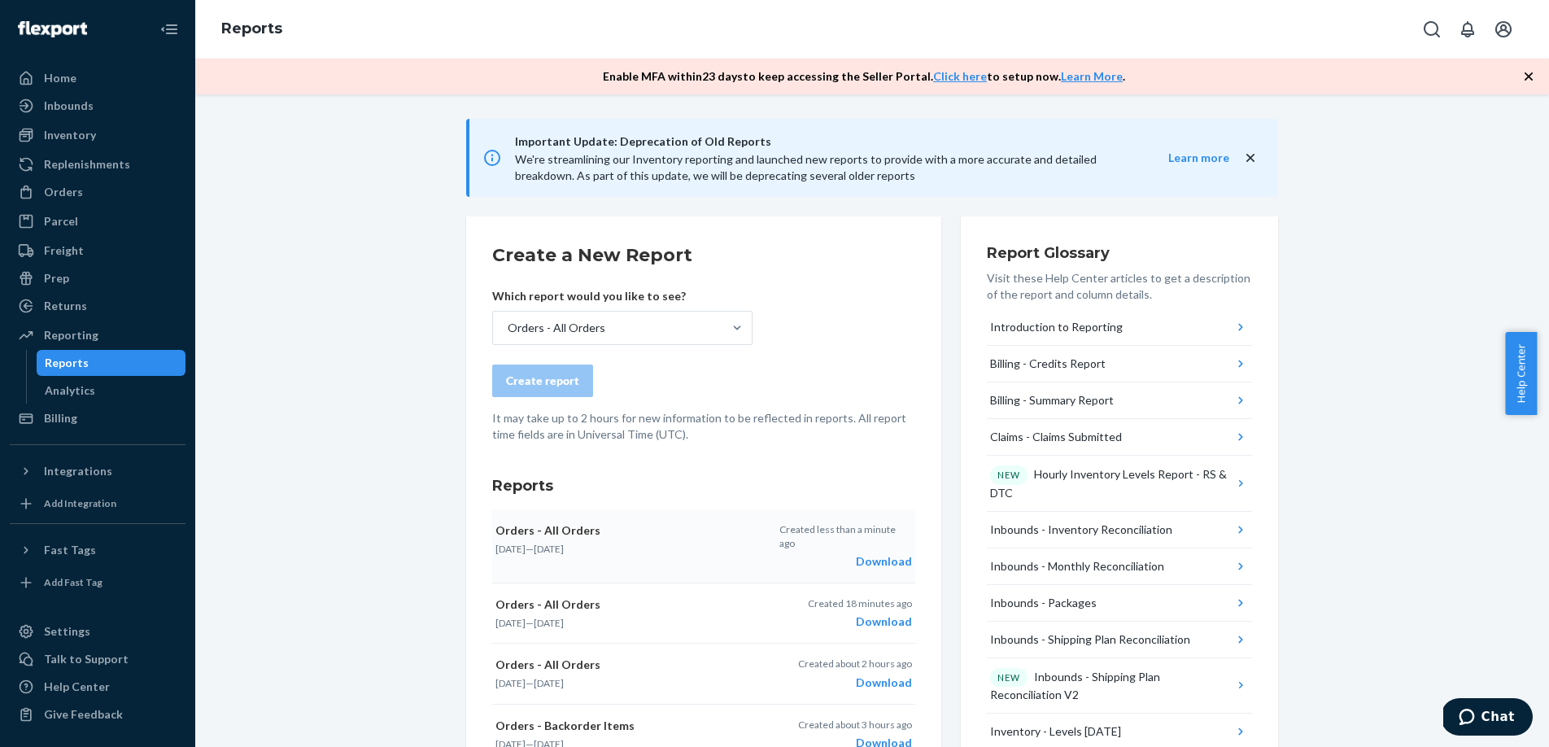
click at [870, 553] on div "Download" at bounding box center [845, 561] width 133 height 16
drag, startPoint x: 1264, startPoint y: -2, endPoint x: 1289, endPoint y: 7, distance: 26.5
click at [1284, 0] on html "Home Inbounds Shipping Plans Problems Inventory Products Replenishments Orders …" at bounding box center [774, 373] width 1549 height 747
